Goal: Check status: Check status

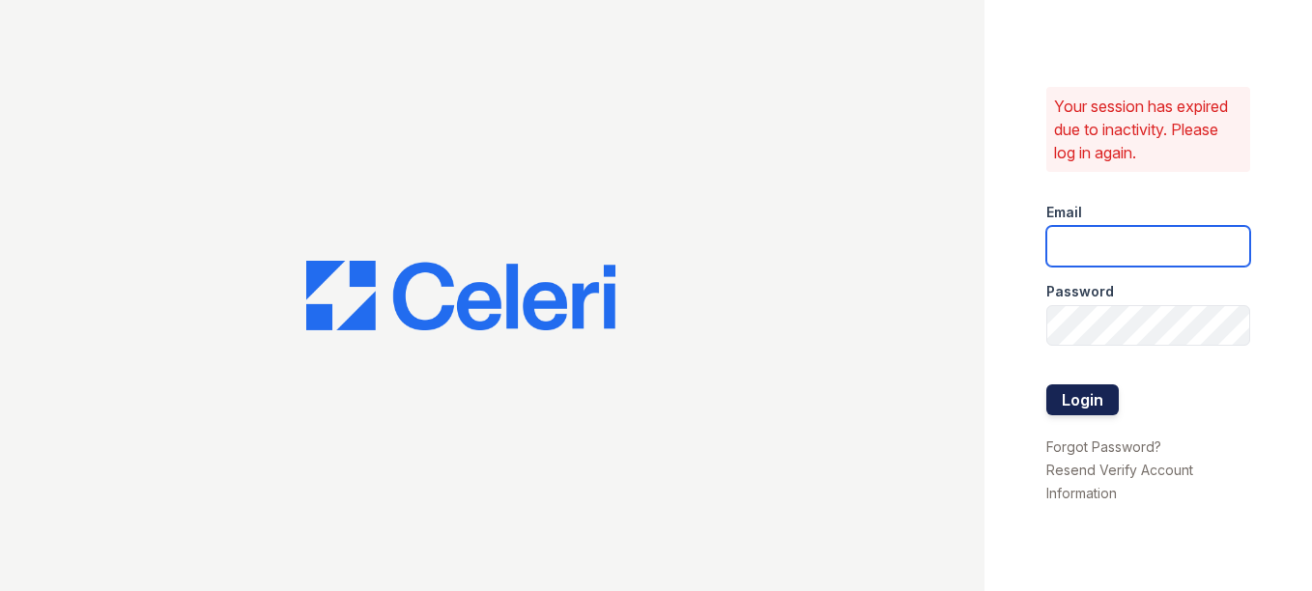
type input "arrivestreetervilleleasing@trinity-pm.com"
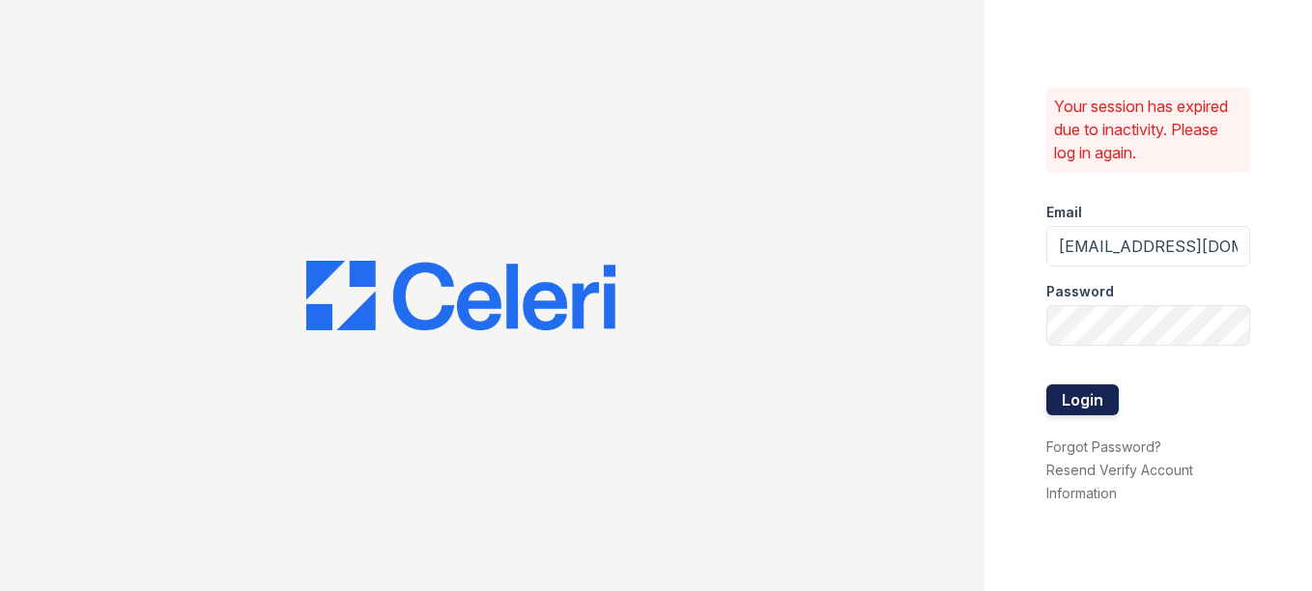
click at [1089, 398] on button "Login" at bounding box center [1082, 399] width 72 height 31
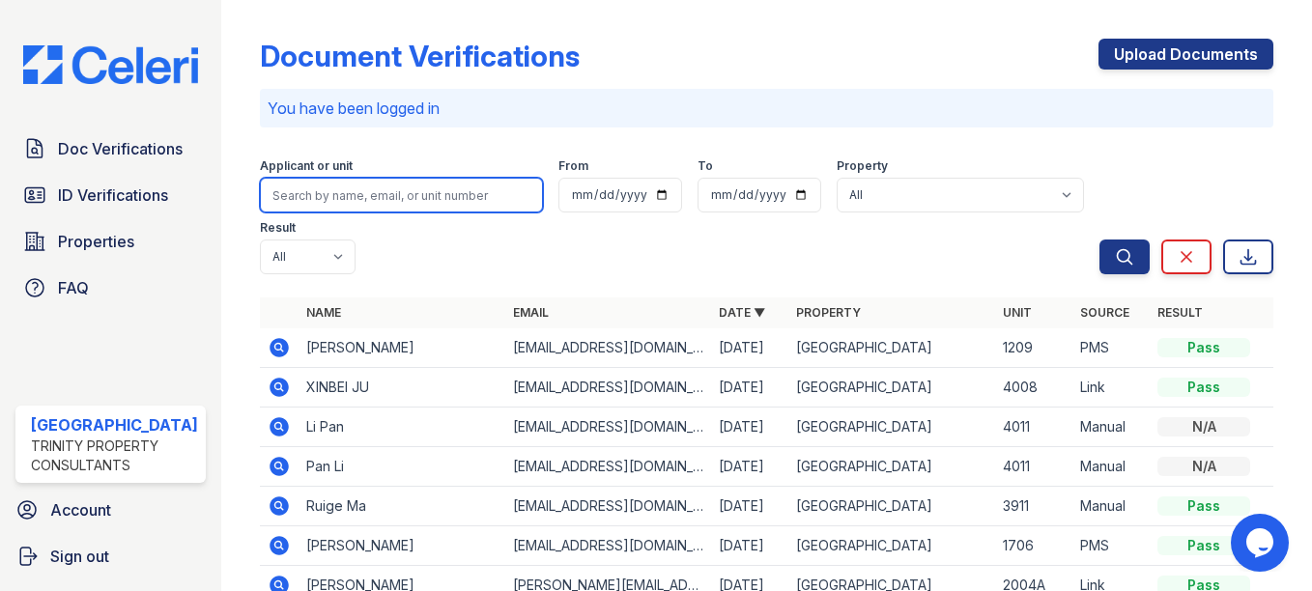
drag, startPoint x: 318, startPoint y: 185, endPoint x: 225, endPoint y: 202, distance: 94.2
click at [318, 185] on input "search" at bounding box center [401, 195] width 283 height 35
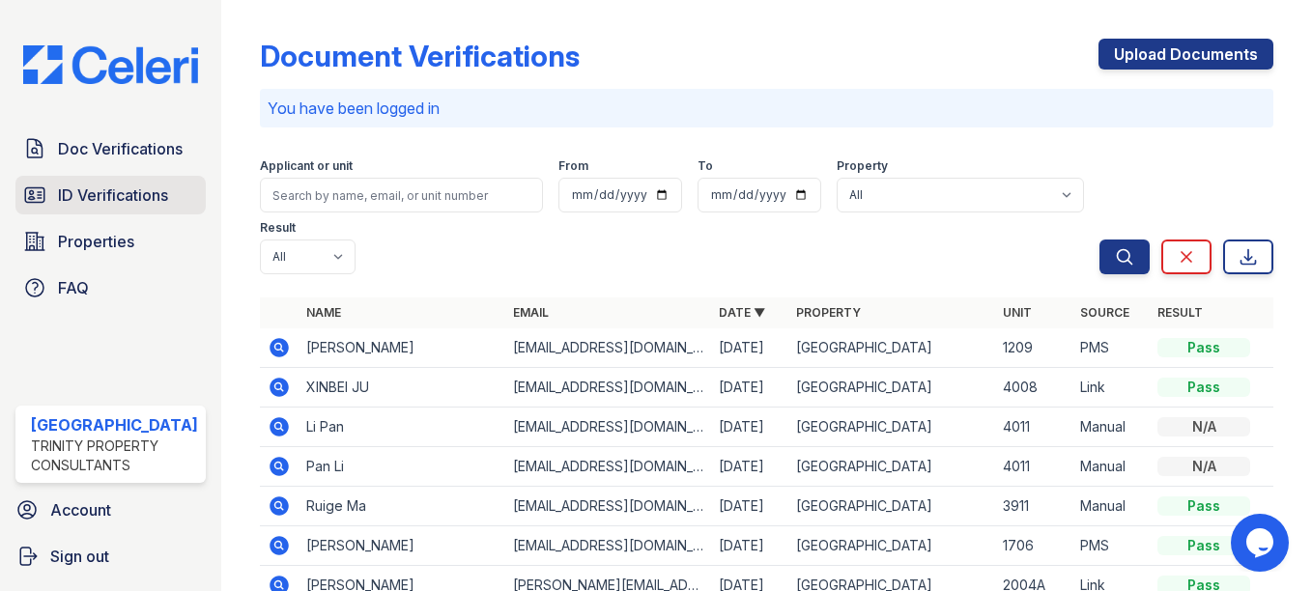
click at [90, 202] on span "ID Verifications" at bounding box center [113, 195] width 110 height 23
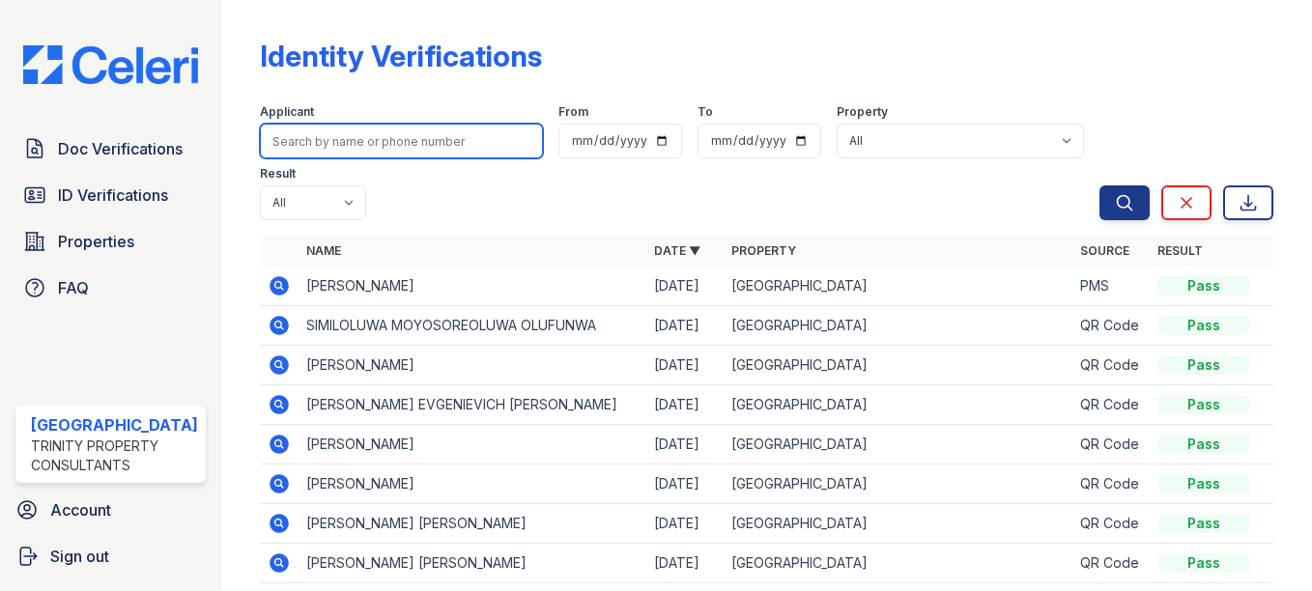
click at [360, 146] on input "search" at bounding box center [401, 141] width 283 height 35
type input "[PERSON_NAME]"
click at [1099, 185] on button "Search" at bounding box center [1124, 202] width 50 height 35
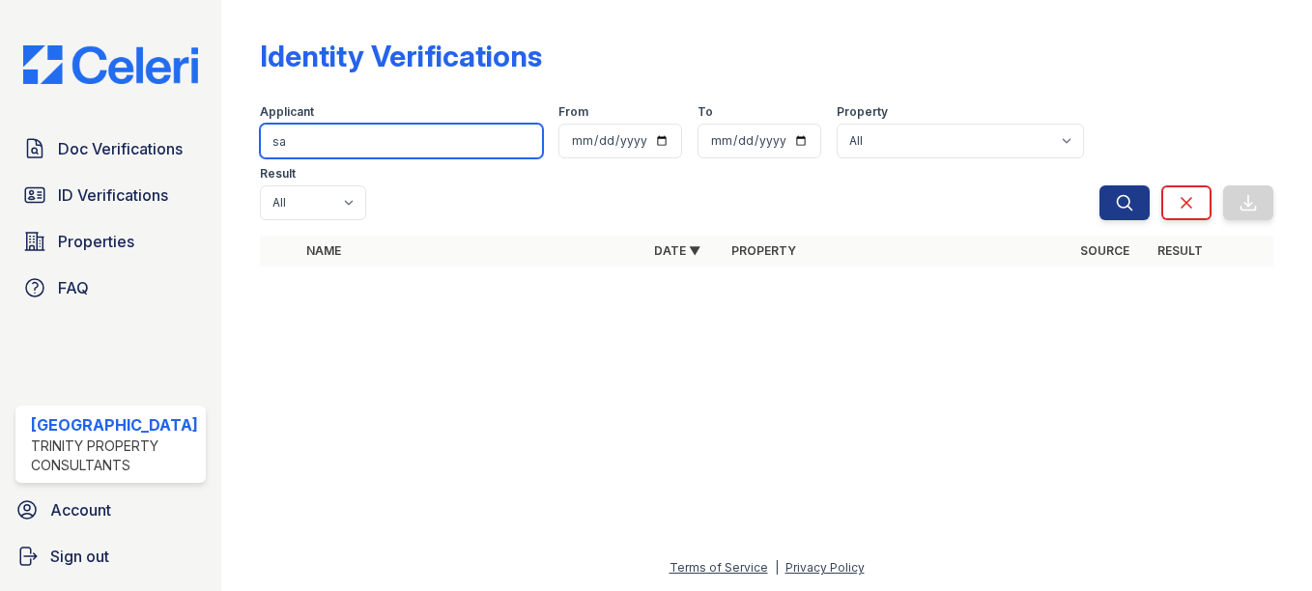
type input "s"
type input "[PERSON_NAME]"
click at [1099, 185] on button "Search" at bounding box center [1124, 202] width 50 height 35
